Goal: Information Seeking & Learning: Understand process/instructions

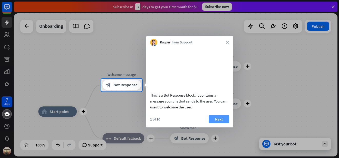
click at [221, 123] on button "Next" at bounding box center [218, 119] width 21 height 8
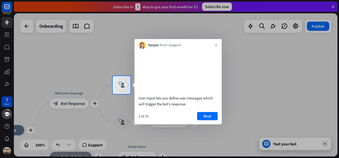
click at [208, 120] on button "Next" at bounding box center [207, 116] width 21 height 8
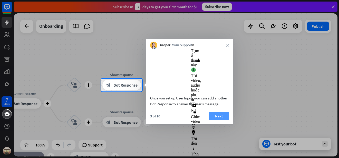
click at [215, 120] on button "Next" at bounding box center [218, 116] width 21 height 8
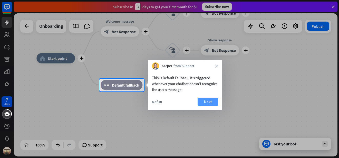
click at [203, 103] on button "Next" at bounding box center [207, 101] width 21 height 8
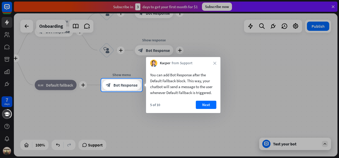
click at [203, 103] on button "Next" at bounding box center [206, 105] width 21 height 8
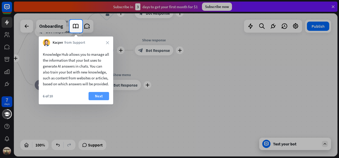
click at [96, 100] on button "Next" at bounding box center [98, 96] width 21 height 8
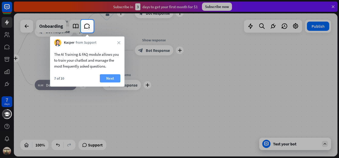
click at [109, 82] on button "Next" at bounding box center [110, 78] width 21 height 8
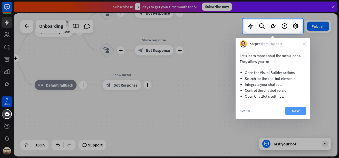
click at [297, 112] on button "Next" at bounding box center [295, 111] width 21 height 8
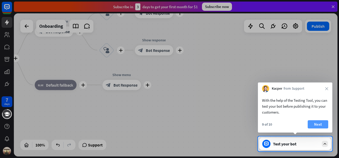
click at [316, 126] on button "Next" at bounding box center [317, 124] width 21 height 8
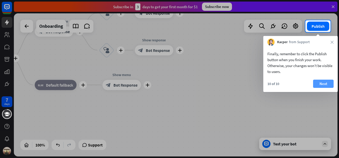
click at [322, 82] on button "Next" at bounding box center [323, 83] width 21 height 8
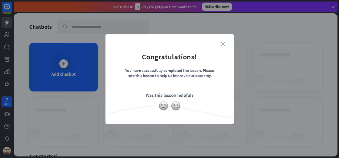
click at [222, 43] on icon "close" at bounding box center [223, 44] width 4 height 4
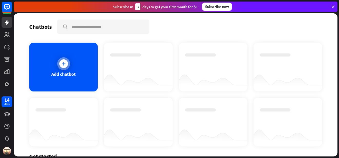
click at [63, 65] on icon at bounding box center [63, 63] width 5 height 5
